Goal: Navigation & Orientation: Find specific page/section

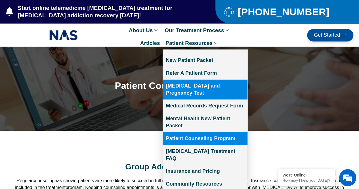
click at [190, 86] on link "[MEDICAL_DATA] and Pregnancy Test" at bounding box center [205, 89] width 84 height 20
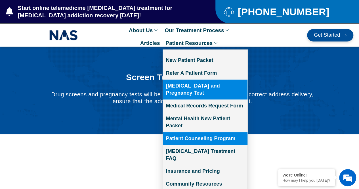
click at [198, 132] on link "Patient Counseling Program" at bounding box center [205, 138] width 84 height 13
